Goal: Information Seeking & Learning: Learn about a topic

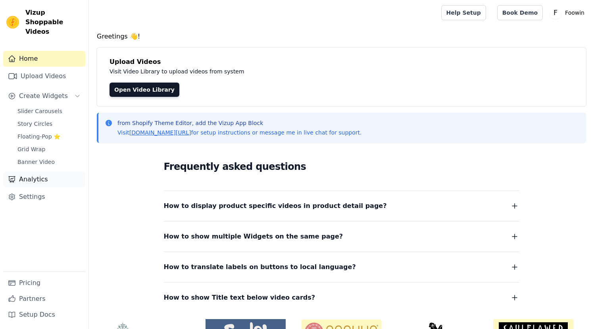
click at [44, 175] on link "Analytics" at bounding box center [44, 179] width 82 height 16
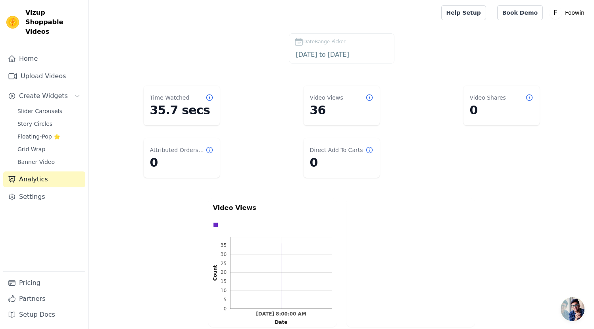
click at [411, 110] on dl "Time Watched 35.7 secs Video Views 36 Video Shares 0 Attributed Orders Count 0 …" at bounding box center [341, 132] width 473 height 98
click at [38, 284] on link "Pricing" at bounding box center [44, 283] width 82 height 16
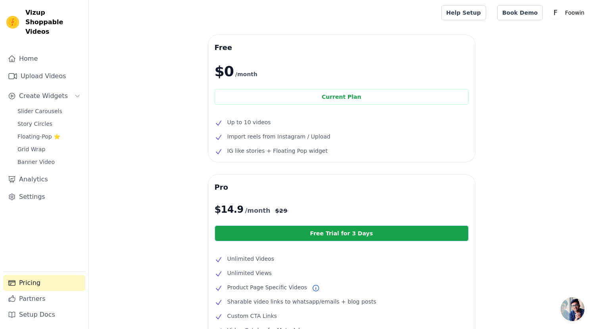
click at [296, 143] on ul "Up to 10 videos Import reels from Instagram / Upload IG like stories + Floating…" at bounding box center [342, 136] width 254 height 38
drag, startPoint x: 218, startPoint y: 139, endPoint x: 332, endPoint y: 146, distance: 113.7
click at [331, 146] on ul "Up to 10 videos Import reels from Instagram / Upload IG like stories + Floating…" at bounding box center [342, 136] width 254 height 38
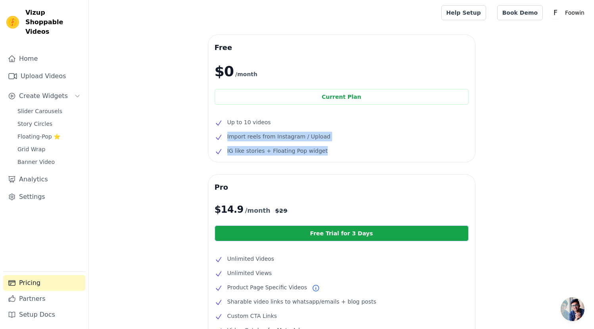
click at [27, 51] on link "Home" at bounding box center [44, 59] width 82 height 16
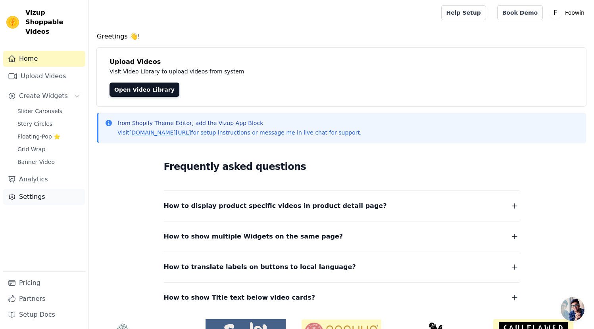
click at [37, 189] on link "Settings" at bounding box center [44, 197] width 82 height 16
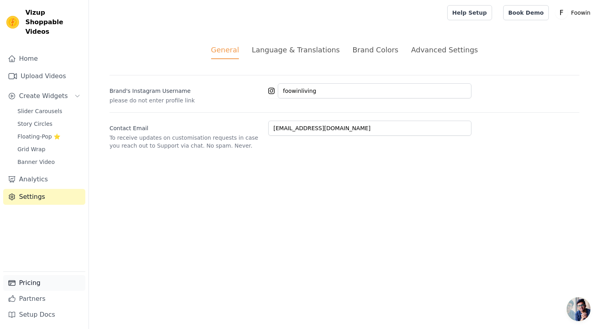
click at [35, 278] on link "Pricing" at bounding box center [44, 283] width 82 height 16
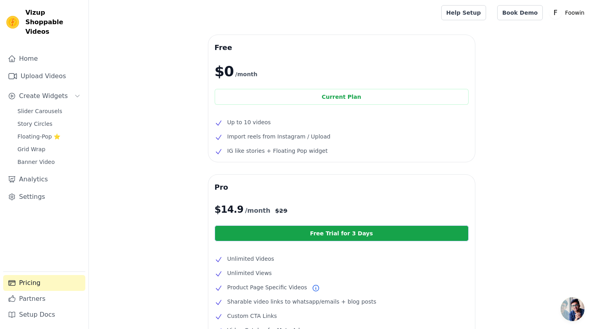
click at [507, 56] on div "Free $0 /month Current Plan Up to 10 videos Import reels from Instagram / Uploa…" at bounding box center [341, 243] width 505 height 417
click at [45, 51] on link "Home" at bounding box center [44, 59] width 82 height 16
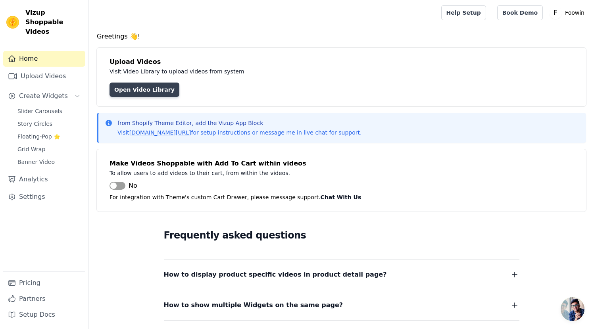
click at [151, 91] on link "Open Video Library" at bounding box center [144, 90] width 70 height 14
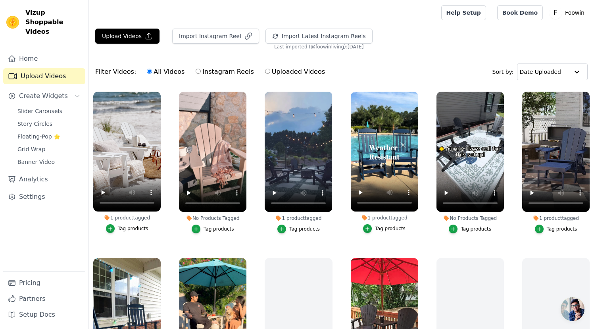
click at [506, 41] on div "Upload Videos Import Instagram Reel Import Latest Instagram Reels Import Latest…" at bounding box center [341, 39] width 505 height 21
